Goal: Information Seeking & Learning: Learn about a topic

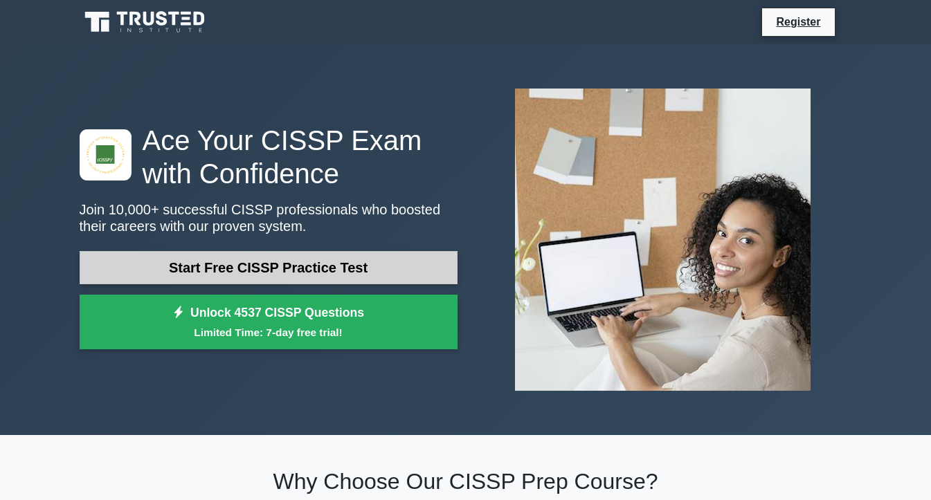
click at [219, 264] on link "Start Free CISSP Practice Test" at bounding box center [269, 267] width 378 height 33
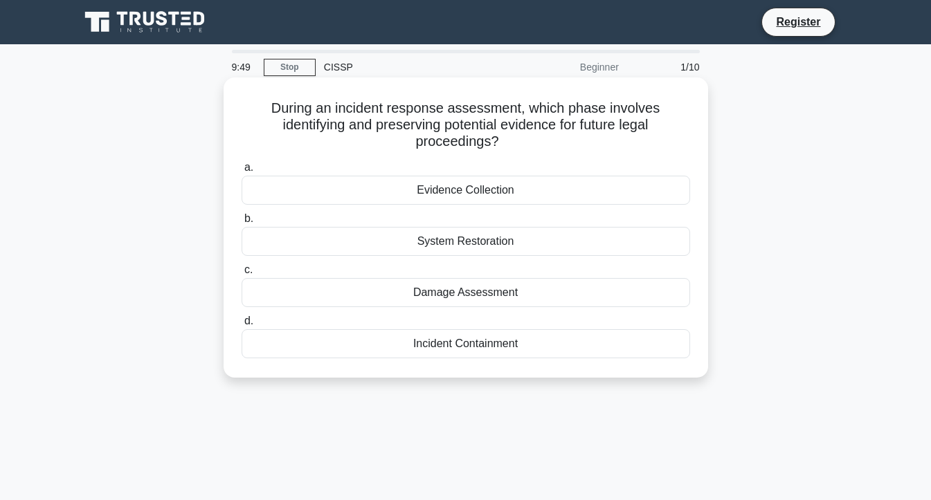
click at [480, 356] on div "Incident Containment" at bounding box center [465, 343] width 448 height 29
click at [241, 326] on input "d. Incident Containment" at bounding box center [241, 321] width 0 height 9
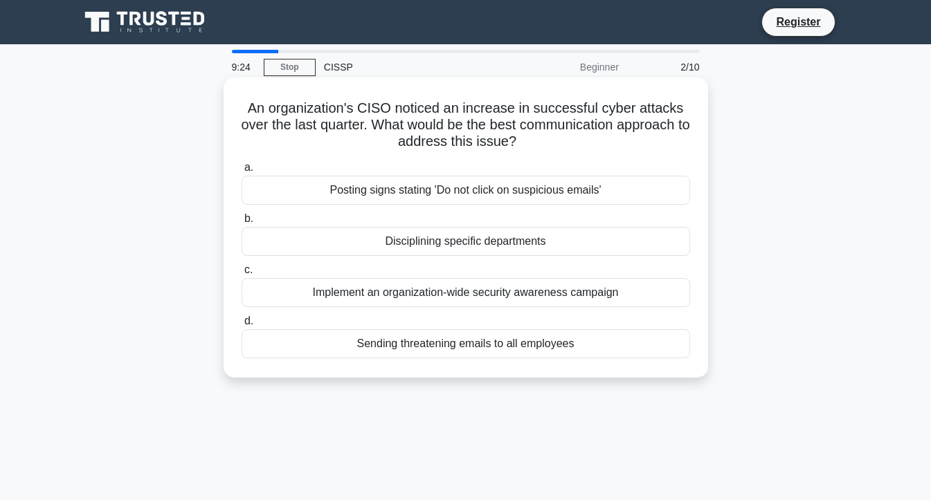
click at [538, 295] on div "Implement an organization-wide security awareness campaign" at bounding box center [465, 292] width 448 height 29
click at [241, 275] on input "c. Implement an organization-wide security awareness campaign" at bounding box center [241, 270] width 0 height 9
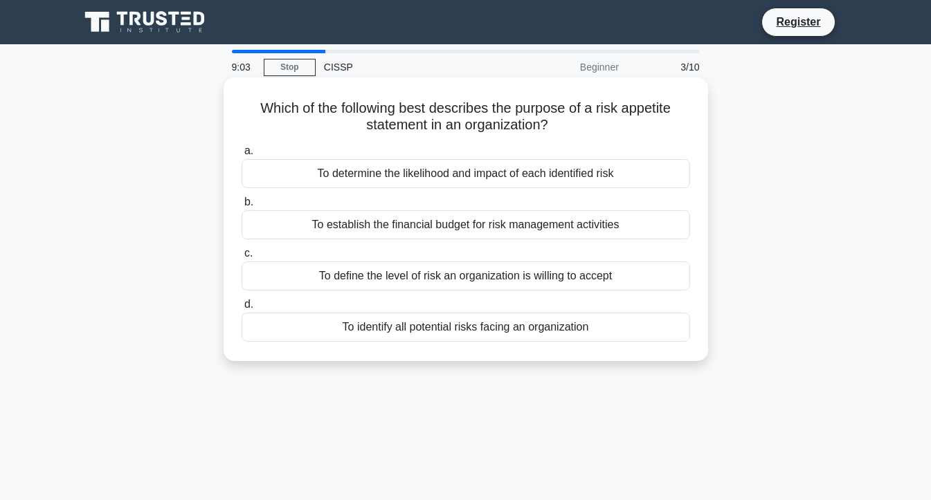
click at [594, 277] on div "To define the level of risk an organization is willing to accept" at bounding box center [465, 276] width 448 height 29
click at [241, 258] on input "c. To define the level of risk an organization is willing to accept" at bounding box center [241, 253] width 0 height 9
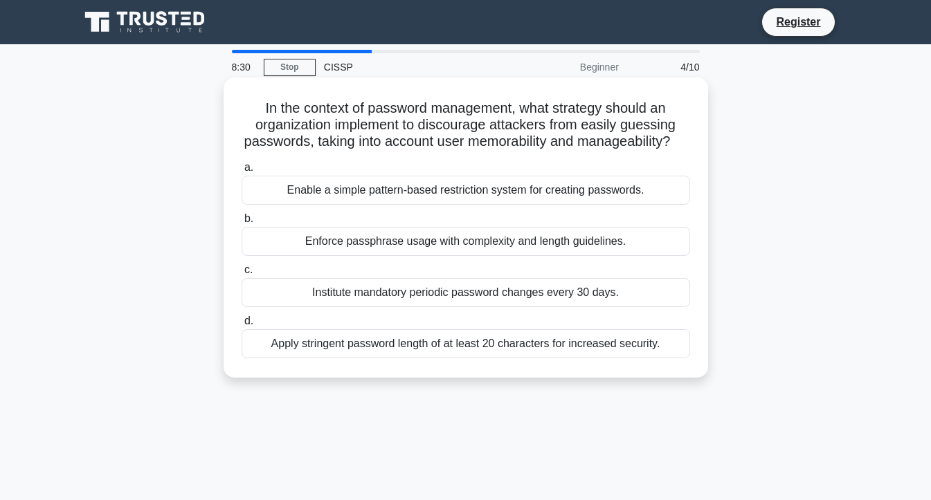
click at [475, 256] on div "Enforce passphrase usage with complexity and length guidelines." at bounding box center [465, 241] width 448 height 29
click at [241, 223] on input "b. Enforce passphrase usage with complexity and length guidelines." at bounding box center [241, 218] width 0 height 9
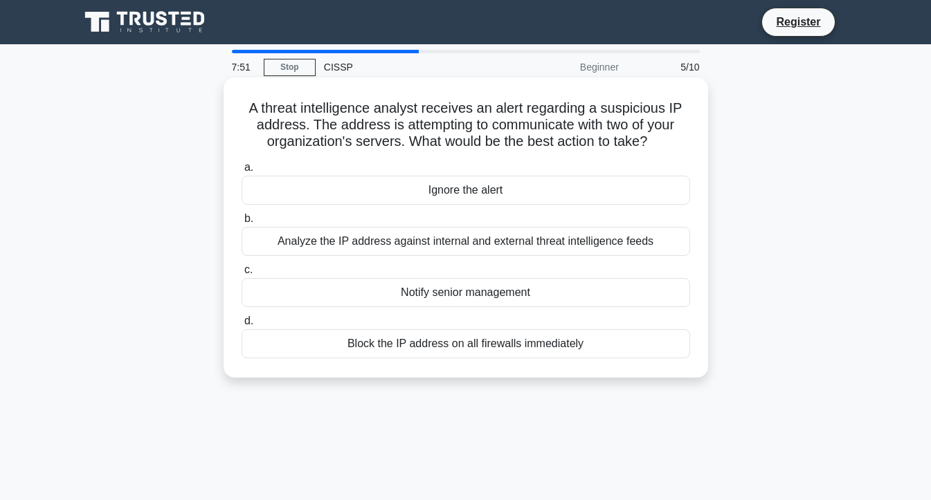
click at [497, 345] on div "Block the IP address on all firewalls immediately" at bounding box center [465, 343] width 448 height 29
click at [241, 326] on input "d. Block the IP address on all firewalls immediately" at bounding box center [241, 321] width 0 height 9
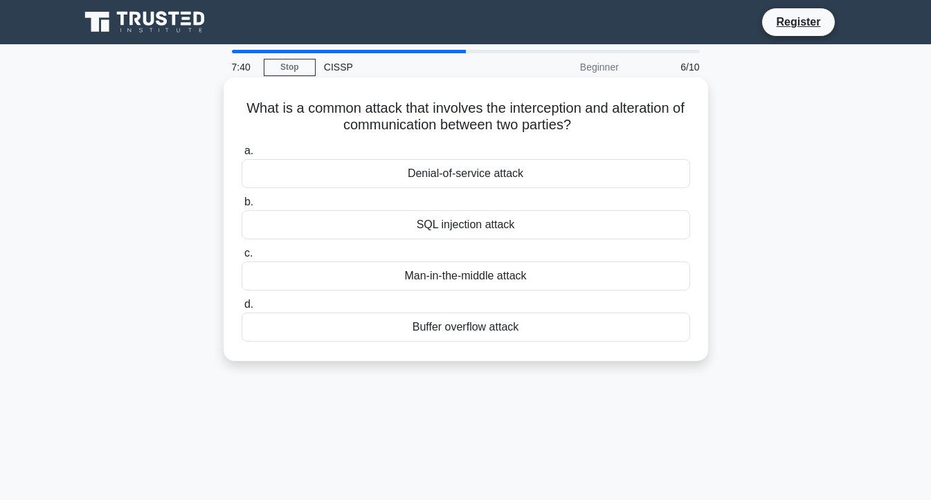
click at [571, 285] on div "Man-in-the-middle attack" at bounding box center [465, 276] width 448 height 29
click at [241, 258] on input "c. Man-in-the-middle attack" at bounding box center [241, 253] width 0 height 9
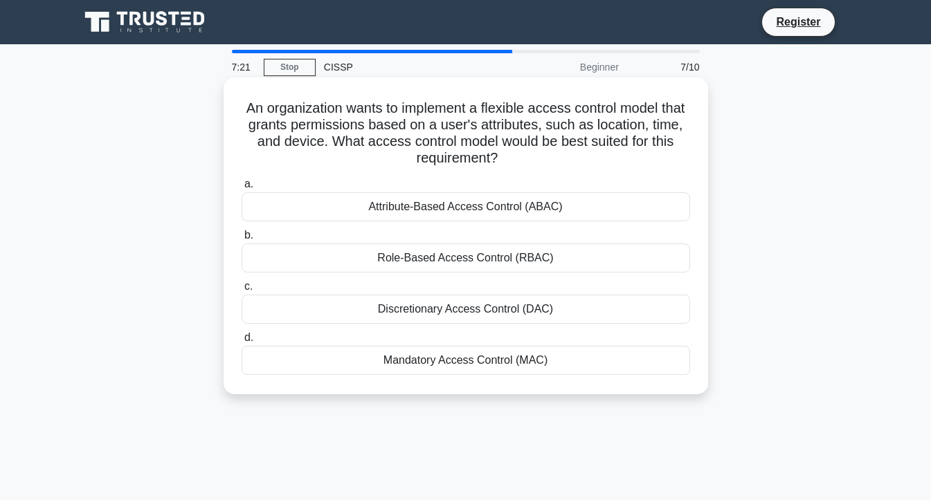
click at [458, 208] on div "Attribute-Based Access Control (ABAC)" at bounding box center [465, 206] width 448 height 29
click at [241, 189] on input "a. Attribute-Based Access Control (ABAC)" at bounding box center [241, 184] width 0 height 9
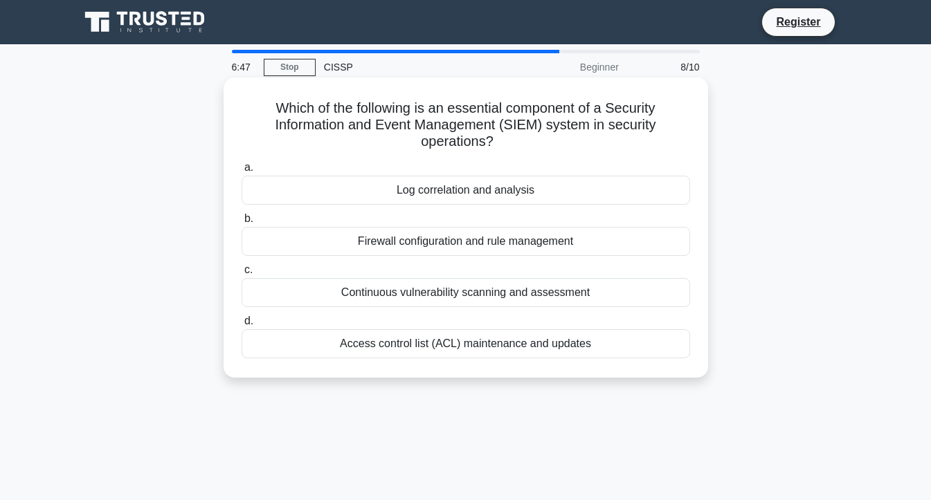
drag, startPoint x: 269, startPoint y: 109, endPoint x: 570, endPoint y: 139, distance: 302.5
click at [570, 139] on h5 "Which of the following is an essential component of a Security Information and …" at bounding box center [465, 125] width 451 height 51
copy h5 "Which of the following is an essential component of a Security Information and …"
click at [263, 106] on h5 "Which of the following is an essential component of a Security Information and …" at bounding box center [465, 125] width 451 height 51
drag, startPoint x: 271, startPoint y: 108, endPoint x: 674, endPoint y: 333, distance: 461.2
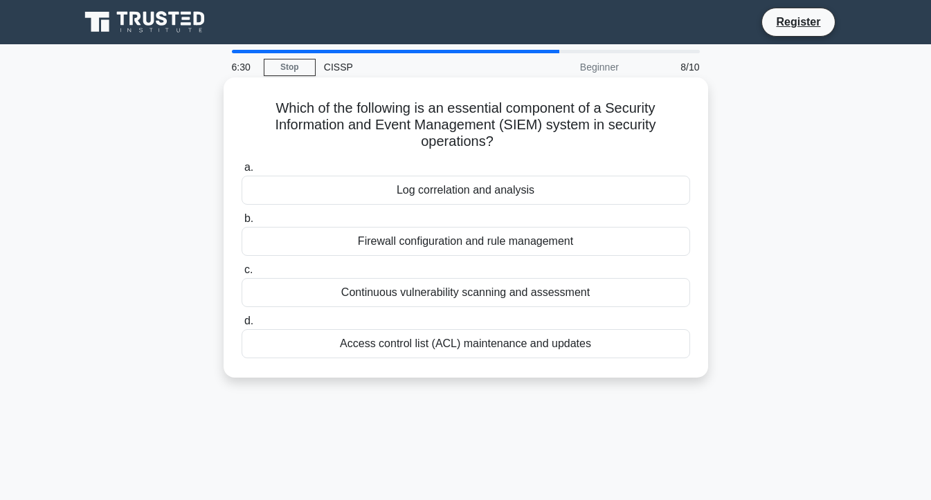
click at [674, 333] on div "Which of the following is an essential component of a Security Information and …" at bounding box center [465, 227] width 473 height 289
copy div "Which of the following is an essential component of a Security Information and …"
click at [459, 196] on div "Log correlation and analysis" at bounding box center [465, 190] width 448 height 29
click at [241, 172] on input "a. Log correlation and analysis" at bounding box center [241, 167] width 0 height 9
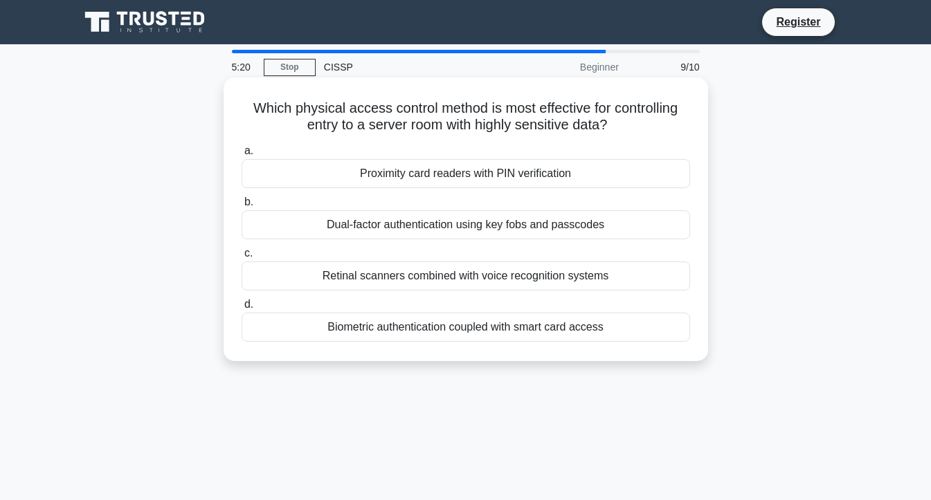
click at [533, 176] on div "Proximity card readers with PIN verification" at bounding box center [465, 173] width 448 height 29
click at [241, 156] on input "a. Proximity card readers with PIN verification" at bounding box center [241, 151] width 0 height 9
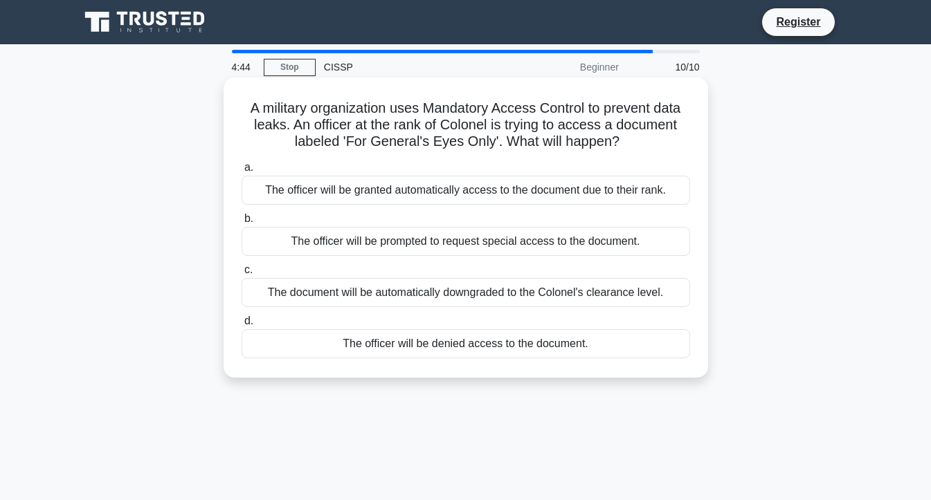
click at [472, 341] on div "The officer will be denied access to the document." at bounding box center [465, 343] width 448 height 29
click at [241, 326] on input "d. The officer will be denied access to the document." at bounding box center [241, 321] width 0 height 9
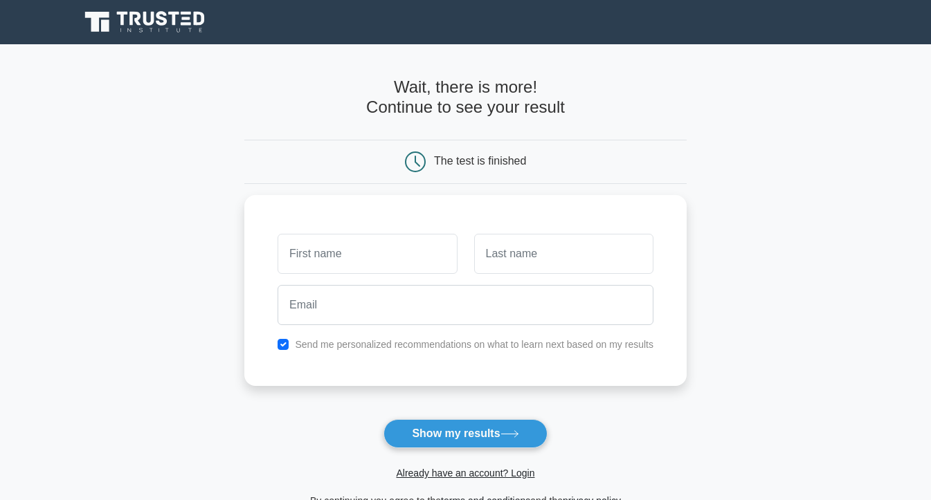
scroll to position [138, 0]
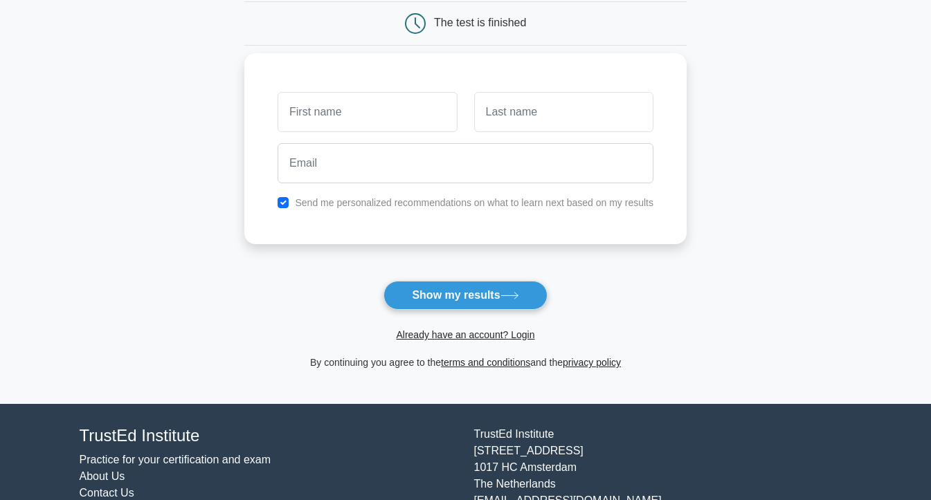
click at [339, 111] on input "text" at bounding box center [366, 112] width 179 height 40
type input "d"
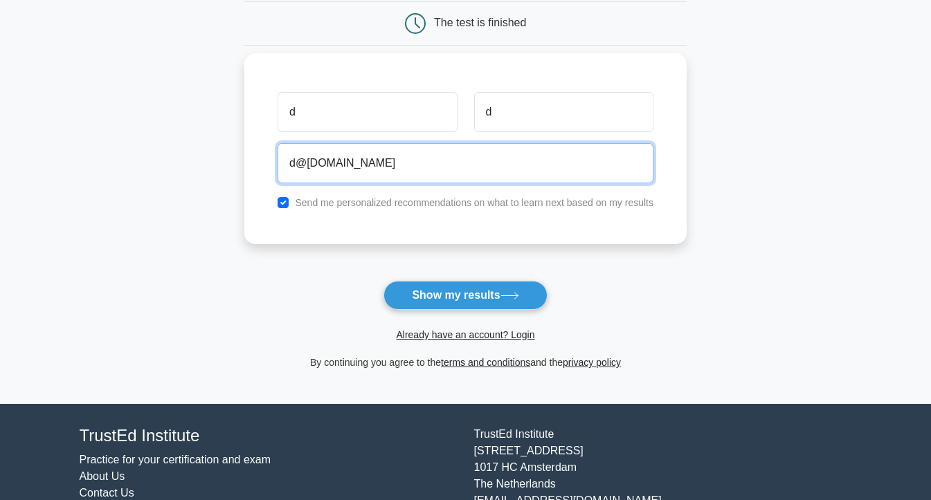
type input "d@d.com"
click at [383, 281] on button "Show my results" at bounding box center [464, 295] width 163 height 29
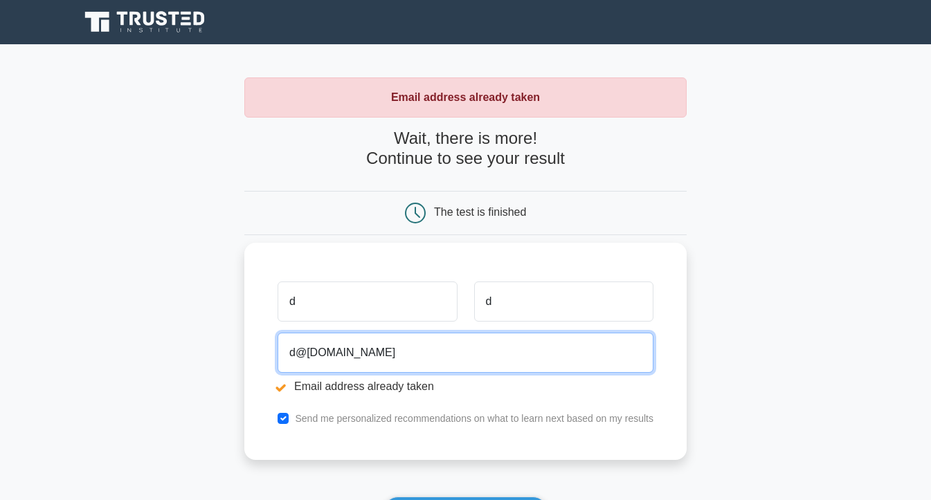
click at [340, 352] on input "d@d.com" at bounding box center [465, 353] width 376 height 40
click at [312, 354] on input "d@[DOMAIN_NAME]" at bounding box center [465, 353] width 376 height 40
type input "d@e.com"
click at [312, 354] on input "d@e.com" at bounding box center [465, 353] width 376 height 40
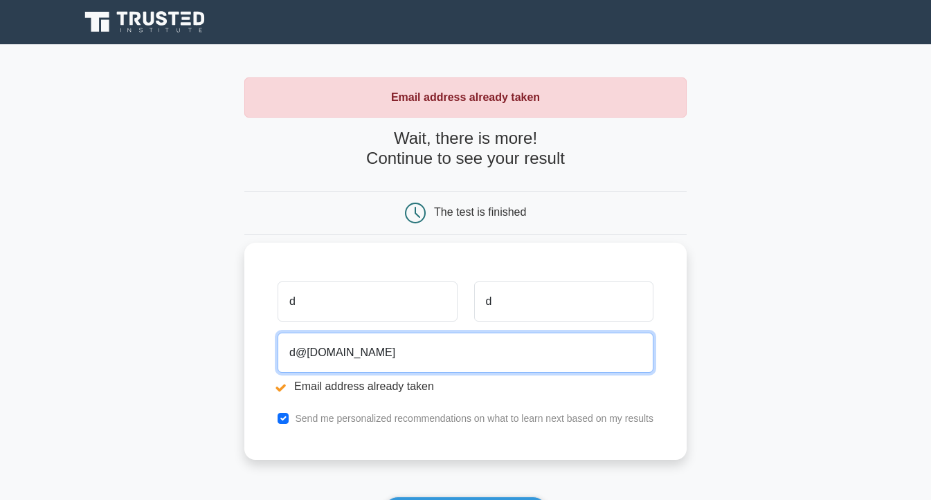
type input "d@f.com"
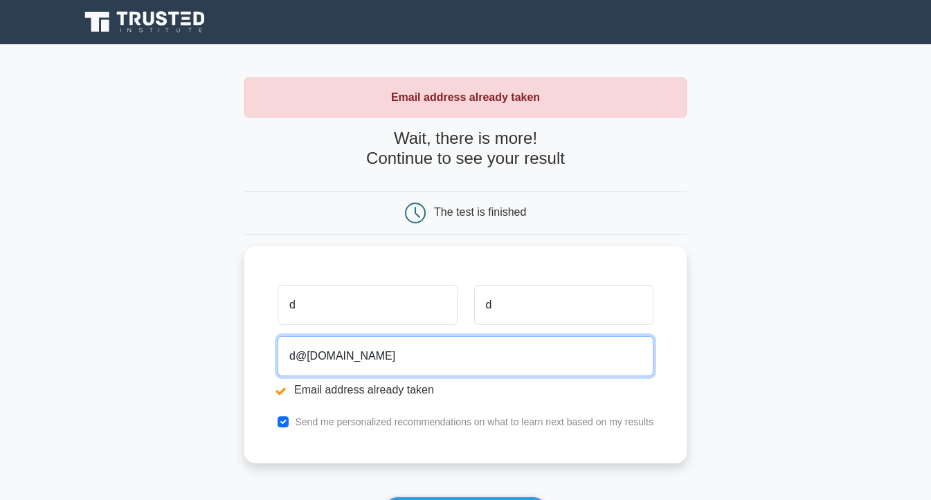
click at [312, 354] on input "d@[DOMAIN_NAME]" at bounding box center [465, 356] width 376 height 40
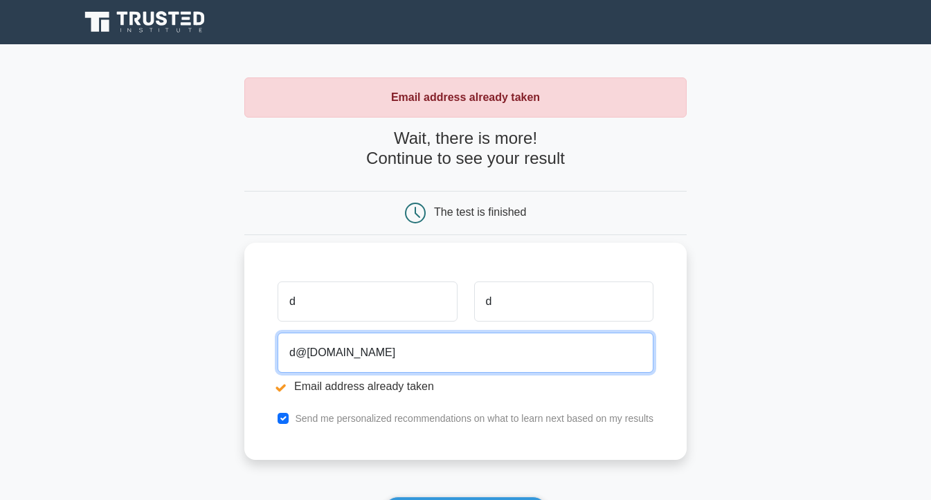
click at [295, 349] on input "d@[DOMAIN_NAME]" at bounding box center [465, 353] width 376 height 40
type input "[EMAIL_ADDRESS][DOMAIN_NAME]"
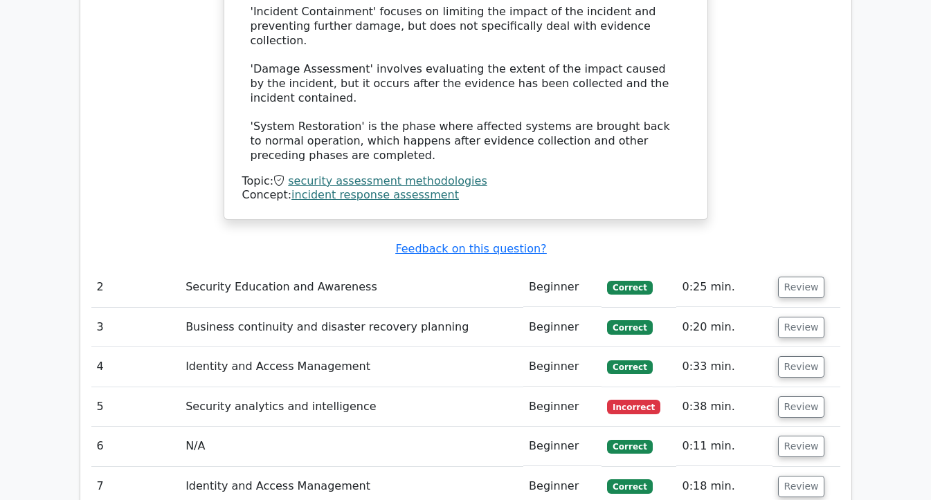
scroll to position [1730, 0]
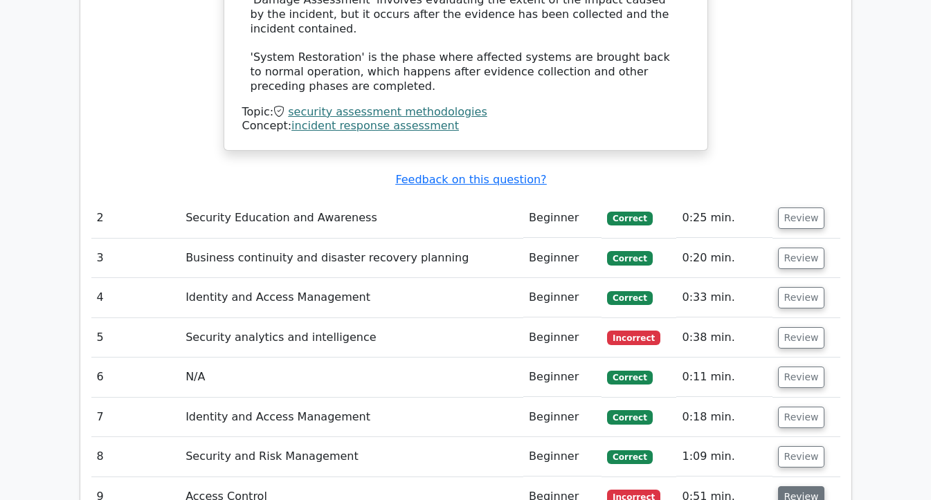
click at [789, 486] on button "Review" at bounding box center [801, 496] width 47 height 21
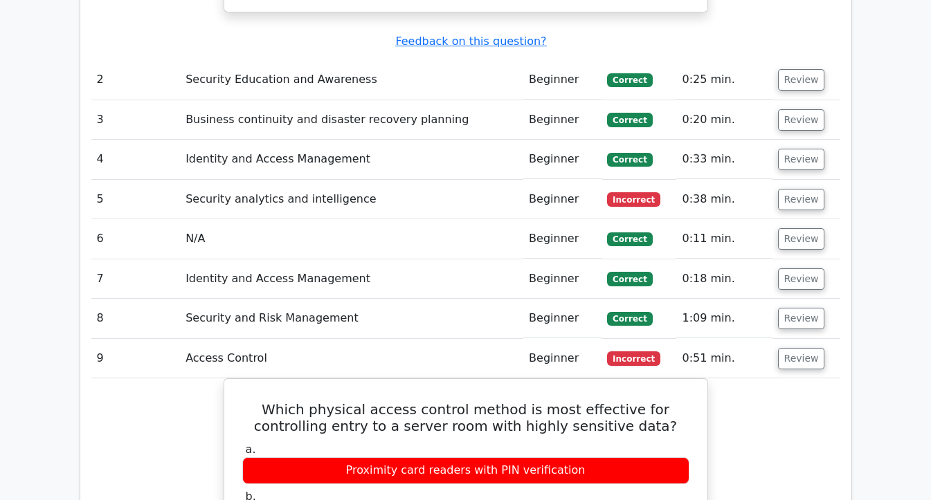
scroll to position [1799, 0]
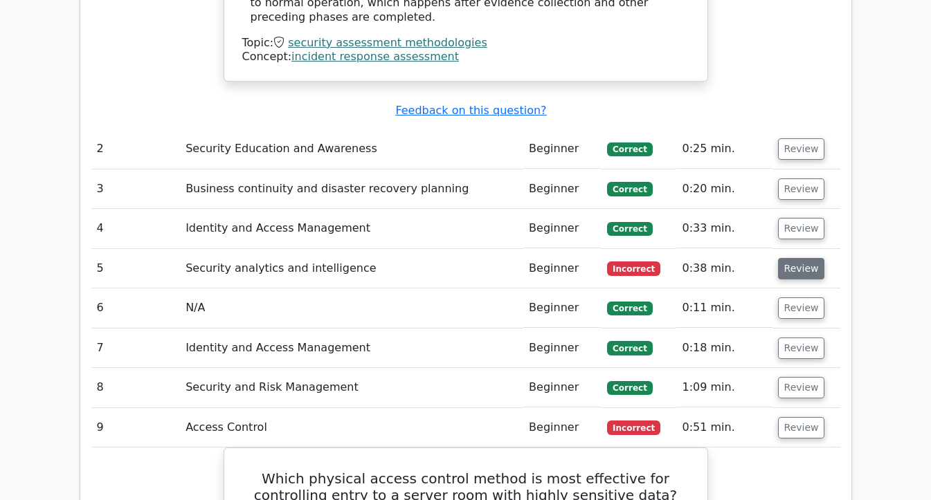
click at [795, 258] on button "Review" at bounding box center [801, 268] width 47 height 21
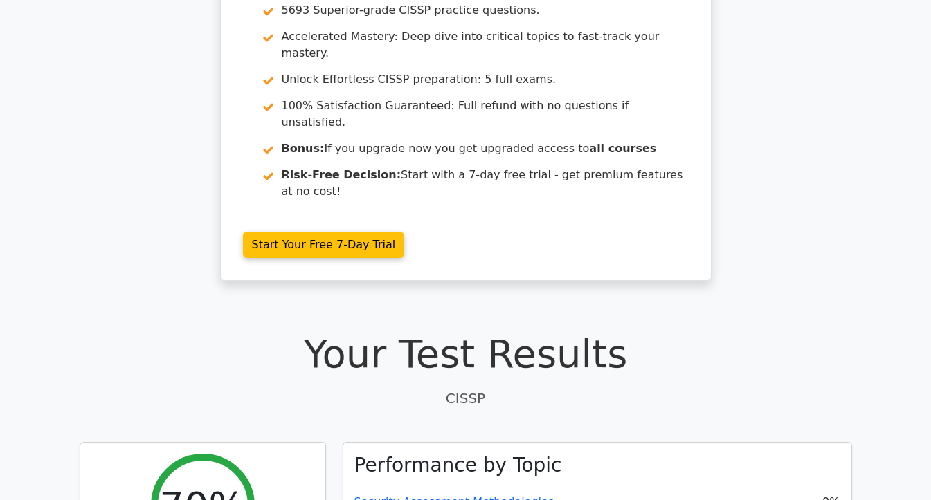
scroll to position [0, 0]
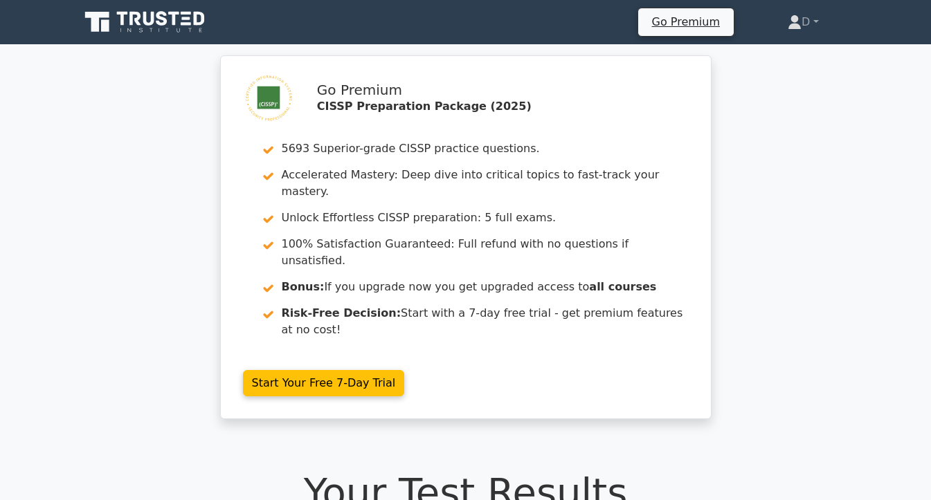
click at [135, 15] on icon at bounding box center [134, 19] width 11 height 14
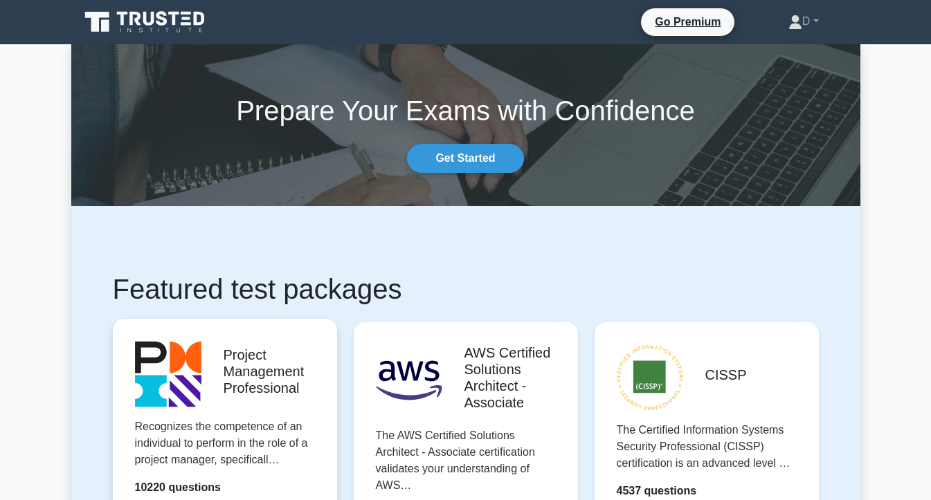
scroll to position [208, 0]
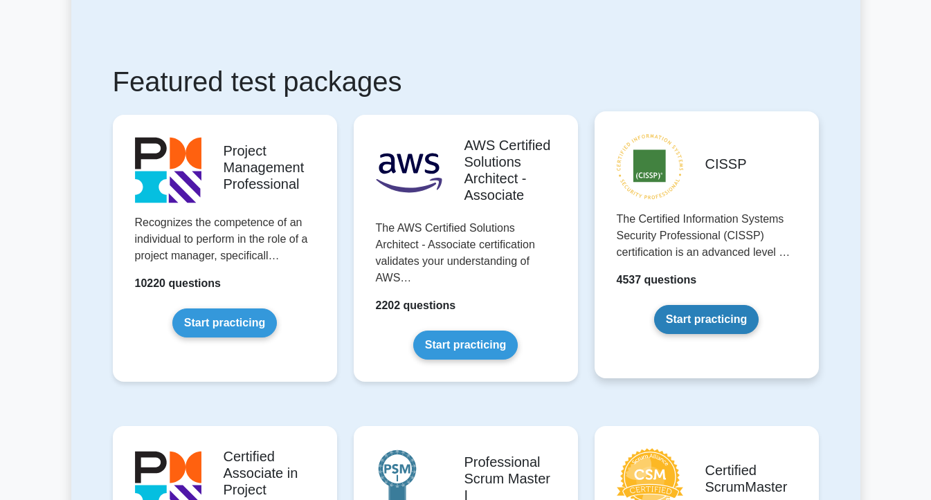
click at [716, 327] on link "Start practicing" at bounding box center [706, 319] width 104 height 29
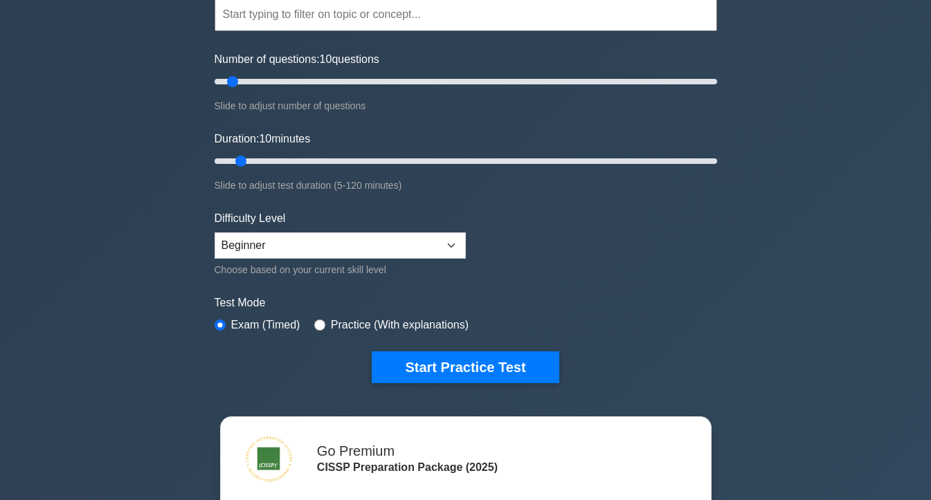
scroll to position [69, 0]
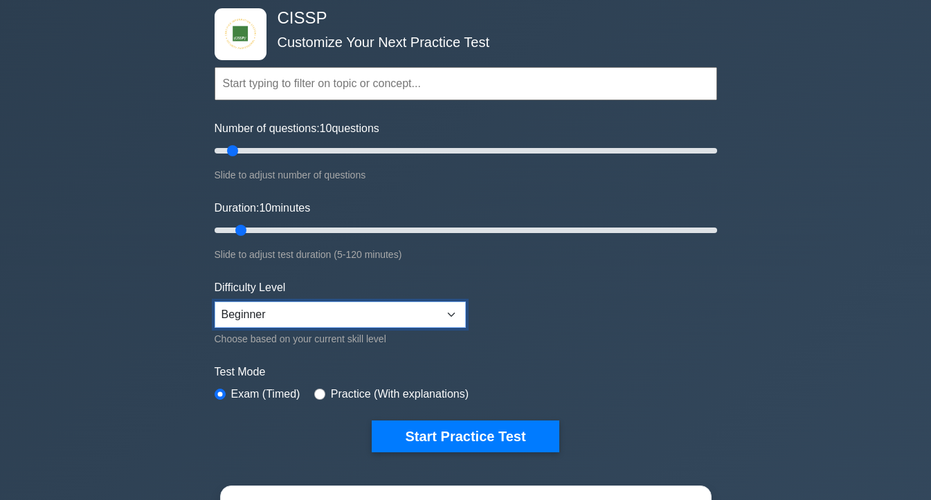
click at [278, 310] on select "Beginner Intermediate Expert" at bounding box center [339, 315] width 251 height 26
select select "expert"
click at [214, 302] on select "Beginner Intermediate Expert" at bounding box center [339, 315] width 251 height 26
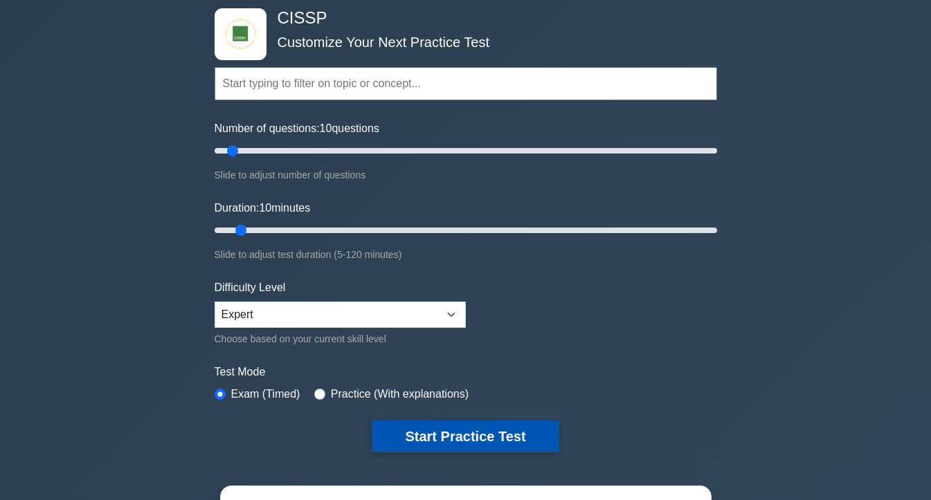
click at [447, 433] on button "Start Practice Test" at bounding box center [465, 437] width 187 height 32
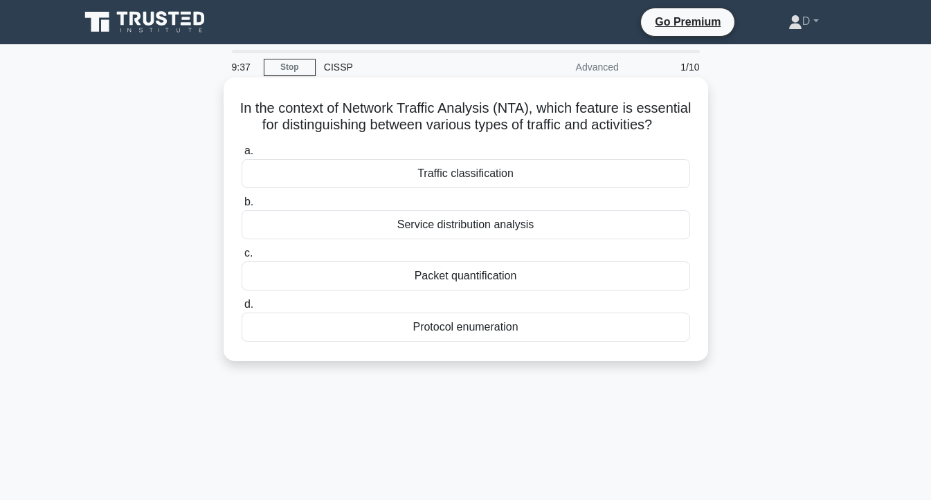
click at [529, 239] on div "Service distribution analysis" at bounding box center [465, 224] width 448 height 29
click at [241, 207] on input "b. Service distribution analysis" at bounding box center [241, 202] width 0 height 9
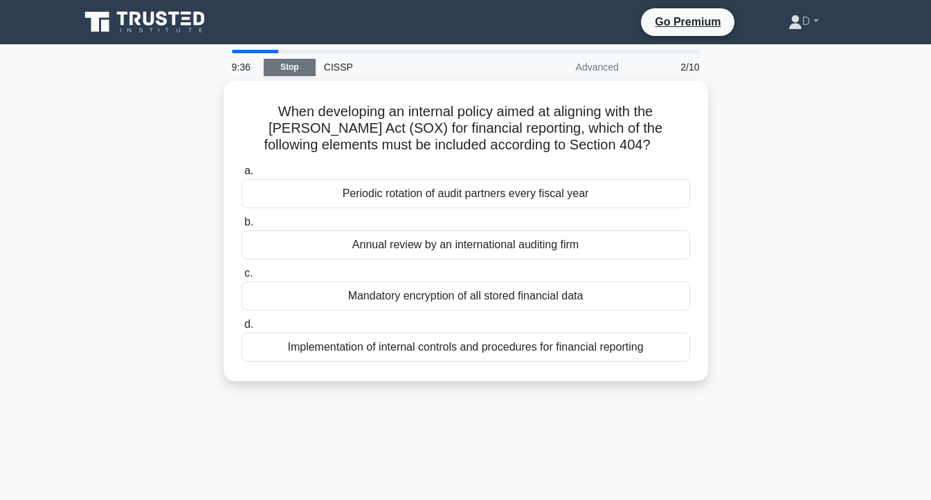
click at [289, 66] on link "Stop" at bounding box center [290, 67] width 52 height 17
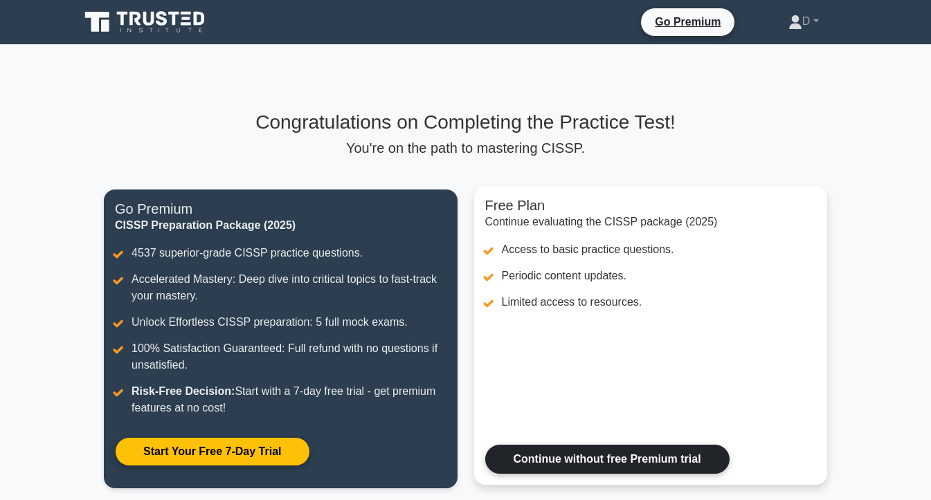
scroll to position [224, 0]
